Goal: Communication & Community: Participate in discussion

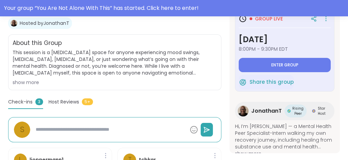
scroll to position [118, 0]
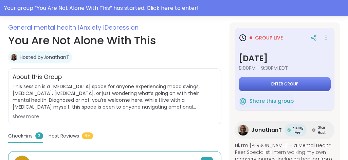
click at [251, 80] on button "Enter group" at bounding box center [285, 84] width 92 height 14
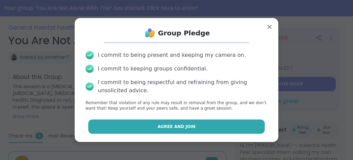
click at [180, 126] on span "Agree and Join" at bounding box center [177, 126] width 38 height 6
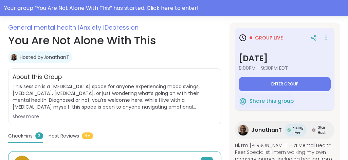
click at [180, 126] on div "General mental health | Anxiety | Depression You Are Not Alone With This Hosted…" at bounding box center [114, 150] width 213 height 256
type textarea "*"
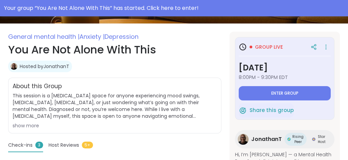
scroll to position [118, 0]
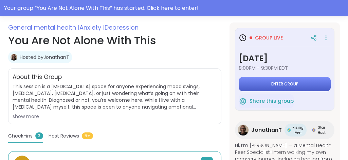
click at [260, 83] on button "Enter group" at bounding box center [285, 84] width 92 height 14
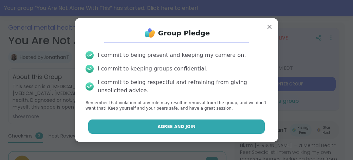
click at [181, 125] on span "Agree and Join" at bounding box center [177, 126] width 38 height 6
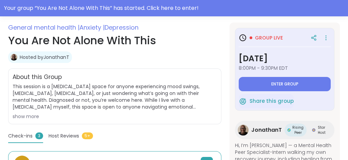
type textarea "*"
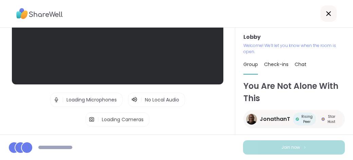
scroll to position [68, 0]
click at [168, 66] on div at bounding box center [118, 24] width 212 height 119
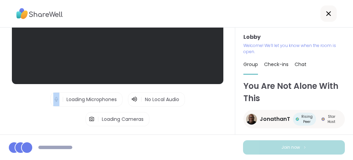
click at [168, 66] on div at bounding box center [118, 24] width 212 height 119
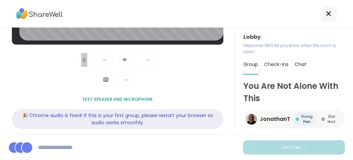
scroll to position [110, 0]
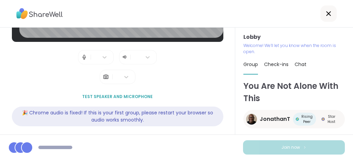
click at [161, 106] on div "🎉 Chrome audio is fixed! If this is your first group, please restart your brows…" at bounding box center [118, 116] width 212 height 20
click at [28, 58] on div "Lobby | | | Test speaker and microphone 🎉 Chrome audio is fixed! If this is you…" at bounding box center [118, 28] width 212 height 211
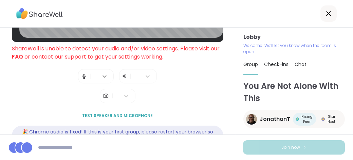
scroll to position [129, 0]
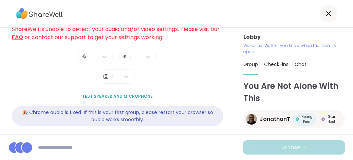
click at [99, 93] on span "Test speaker and microphone" at bounding box center [117, 96] width 71 height 6
click at [99, 93] on body "Lobby ShareWell is unable to detect your audio and/or video settings. Please vi…" at bounding box center [176, 80] width 353 height 160
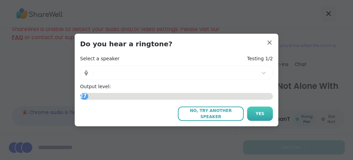
click at [256, 113] on span "Yes" at bounding box center [260, 113] width 9 height 6
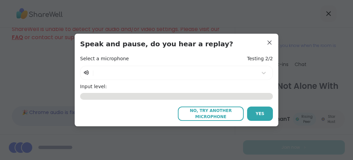
click at [83, 73] on icon at bounding box center [86, 72] width 6 height 7
click at [211, 110] on span "No, try another microphone" at bounding box center [210, 113] width 59 height 12
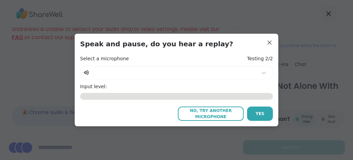
click at [211, 110] on span "No, try another microphone" at bounding box center [210, 113] width 59 height 12
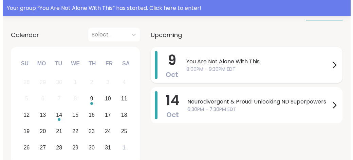
scroll to position [68, 0]
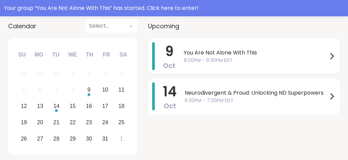
click at [197, 55] on span "You Are Not Alone With This" at bounding box center [256, 53] width 144 height 8
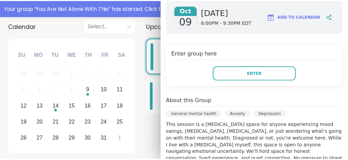
scroll to position [102, 0]
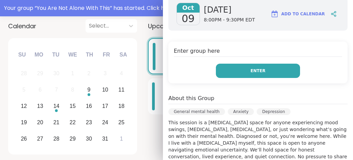
click at [244, 73] on button "Enter" at bounding box center [258, 71] width 84 height 14
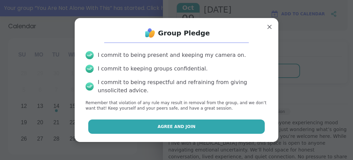
click at [156, 121] on button "Agree and Join" at bounding box center [176, 126] width 177 height 14
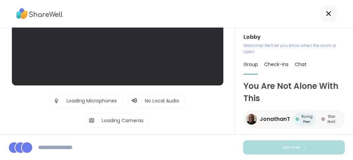
scroll to position [68, 0]
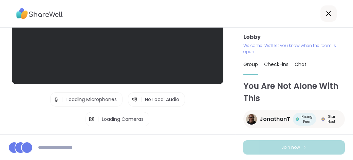
click at [169, 61] on div at bounding box center [118, 24] width 212 height 119
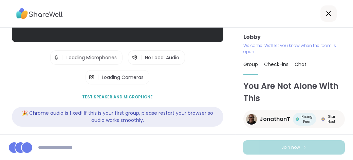
scroll to position [110, 0]
click at [178, 110] on div "🎉 Chrome audio is fixed! If this is your first group, please restart your brows…" at bounding box center [118, 116] width 212 height 20
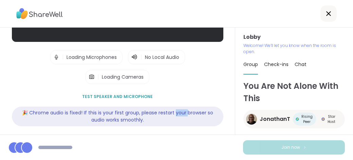
click at [178, 110] on div "🎉 Chrome audio is fixed! If this is your first group, please restart your brows…" at bounding box center [118, 116] width 212 height 20
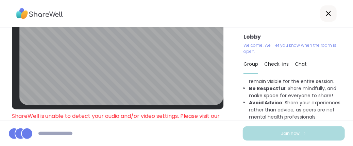
scroll to position [90, 0]
click at [262, 45] on p "Welcome! We’ll let you know when the room is open." at bounding box center [292, 48] width 98 height 12
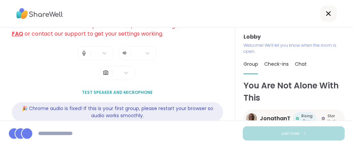
scroll to position [142, 0]
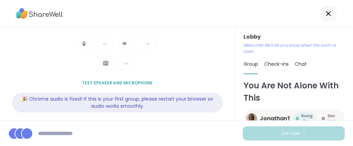
click at [23, 134] on div at bounding box center [27, 134] width 12 height 12
